Goal: Task Accomplishment & Management: Use online tool/utility

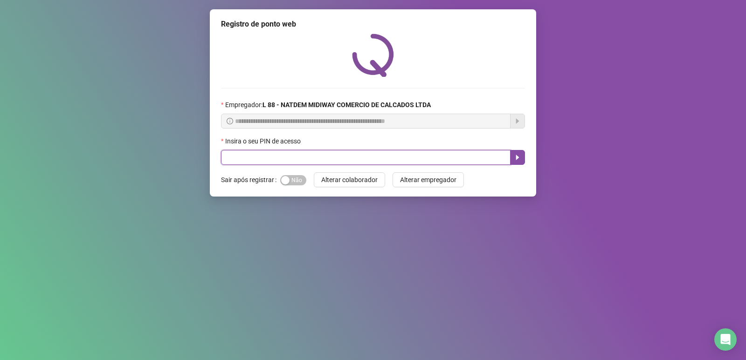
click at [306, 152] on input "text" at bounding box center [366, 157] width 290 height 15
type input "*****"
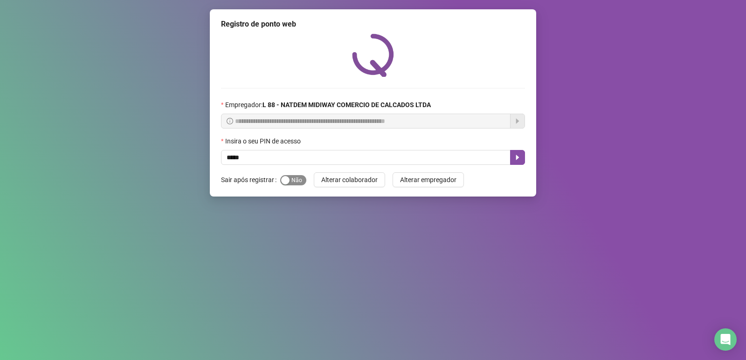
click at [297, 179] on span "Sim Não" at bounding box center [293, 180] width 26 height 10
click at [525, 158] on button "button" at bounding box center [517, 157] width 15 height 15
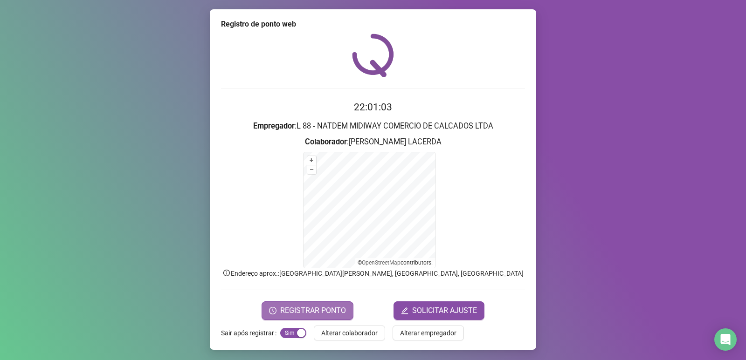
click at [333, 308] on span "REGISTRAR PONTO" at bounding box center [313, 310] width 66 height 11
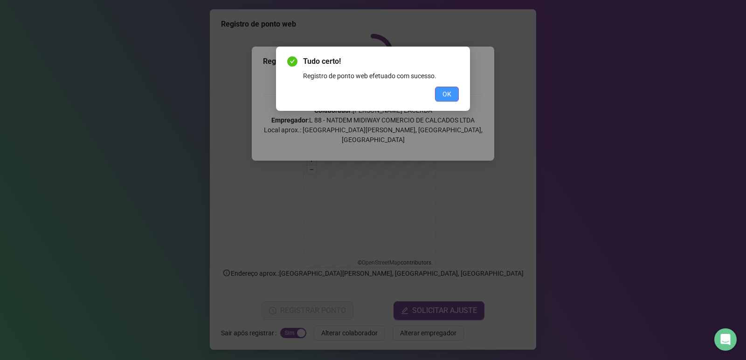
drag, startPoint x: 449, startPoint y: 104, endPoint x: 450, endPoint y: 96, distance: 8.4
click at [449, 97] on div "Tudo certo! Registro de ponto web efetuado com sucesso. OK" at bounding box center [373, 79] width 194 height 64
click at [450, 96] on span "OK" at bounding box center [446, 94] width 9 height 10
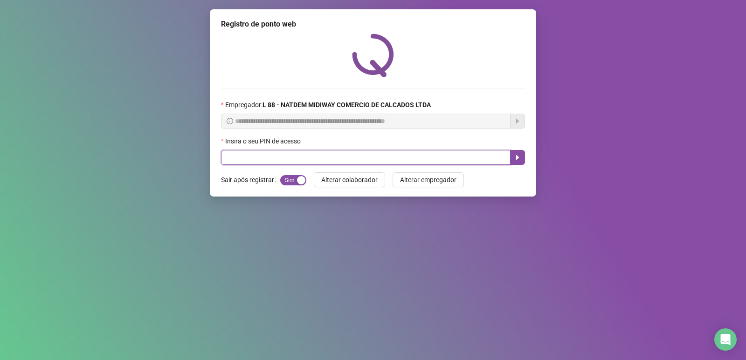
click at [372, 162] on input "text" at bounding box center [366, 157] width 290 height 15
type input "*****"
click at [513, 155] on button "button" at bounding box center [517, 157] width 15 height 15
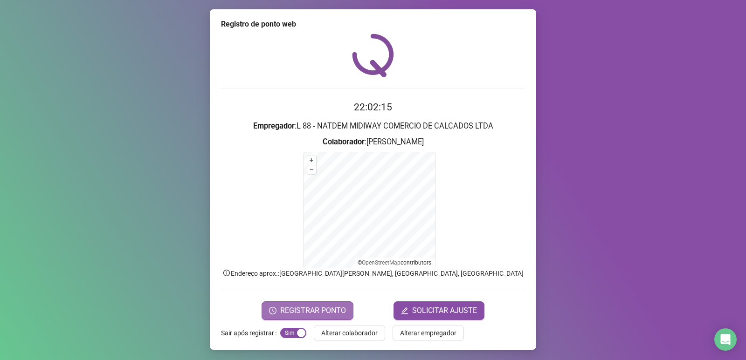
click at [338, 302] on button "REGISTRAR PONTO" at bounding box center [308, 311] width 92 height 19
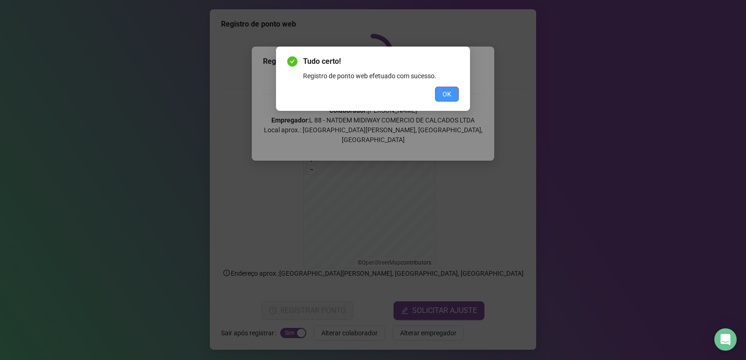
click at [448, 96] on span "OK" at bounding box center [446, 94] width 9 height 10
